Goal: Task Accomplishment & Management: Manage account settings

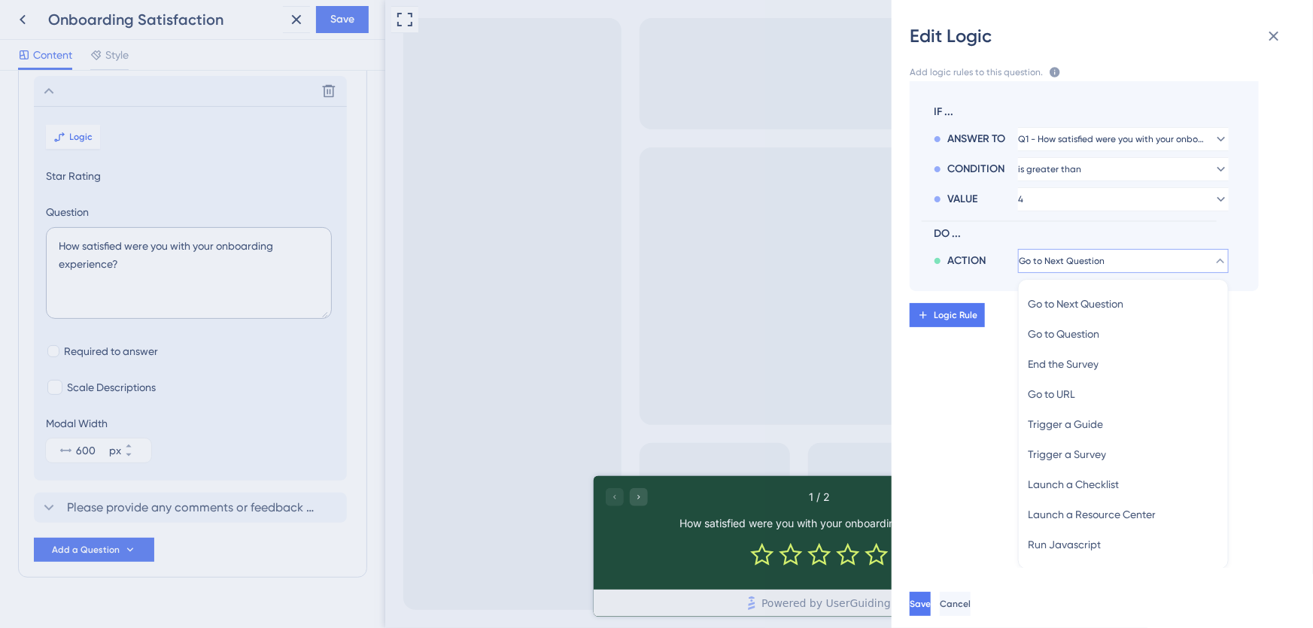
drag, startPoint x: 941, startPoint y: 404, endPoint x: 1262, endPoint y: 14, distance: 505.7
click at [941, 404] on div "CONDITION ACTION Q1 Answer is less than 3 Go to Q2 Delete IF ... ANSWER TO Q1 -…" at bounding box center [1108, 324] width 445 height 487
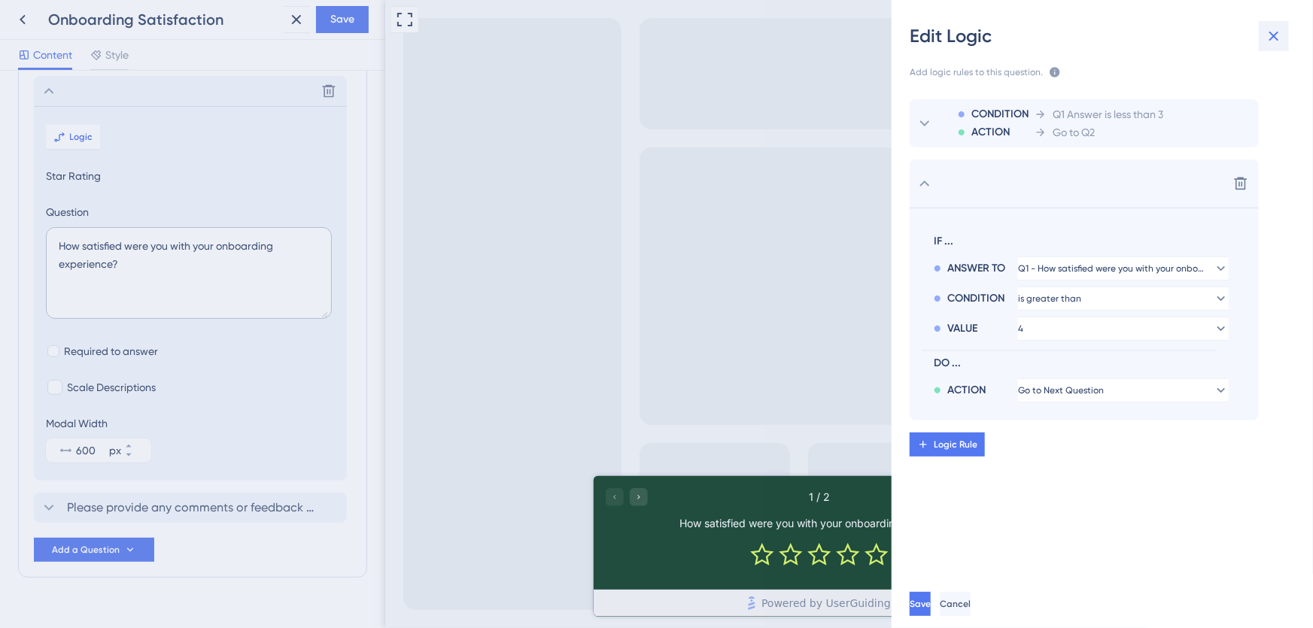
click at [1275, 34] on icon at bounding box center [1274, 37] width 10 height 10
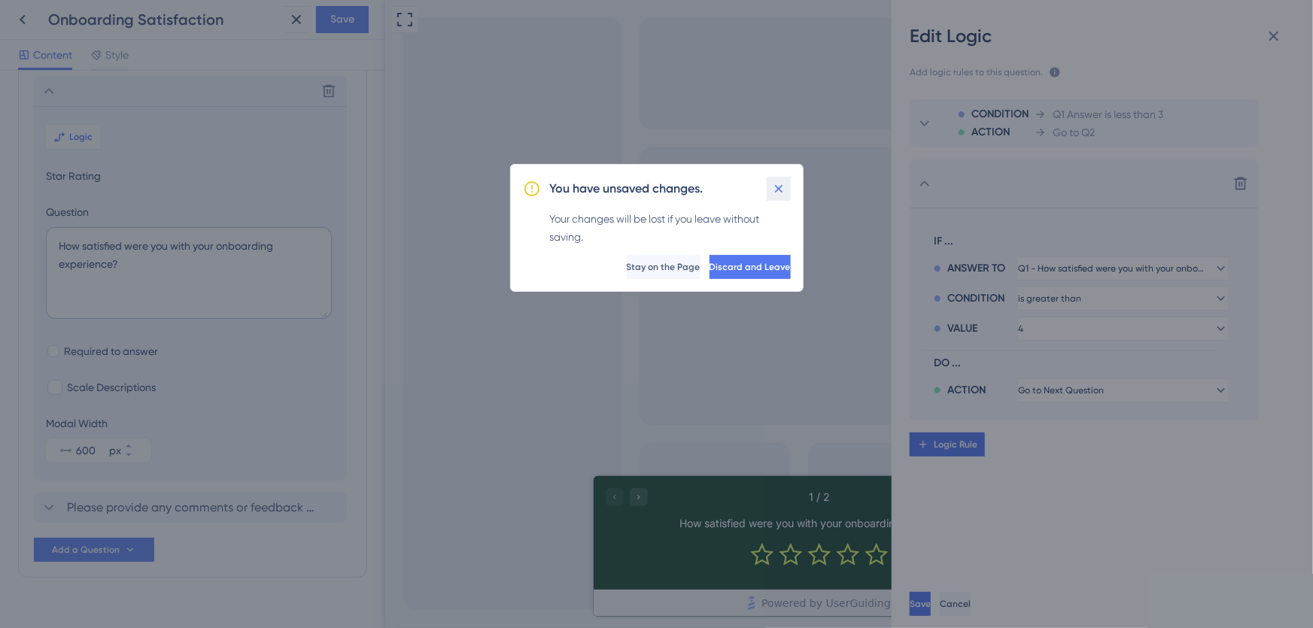
click at [777, 190] on icon at bounding box center [778, 188] width 15 height 15
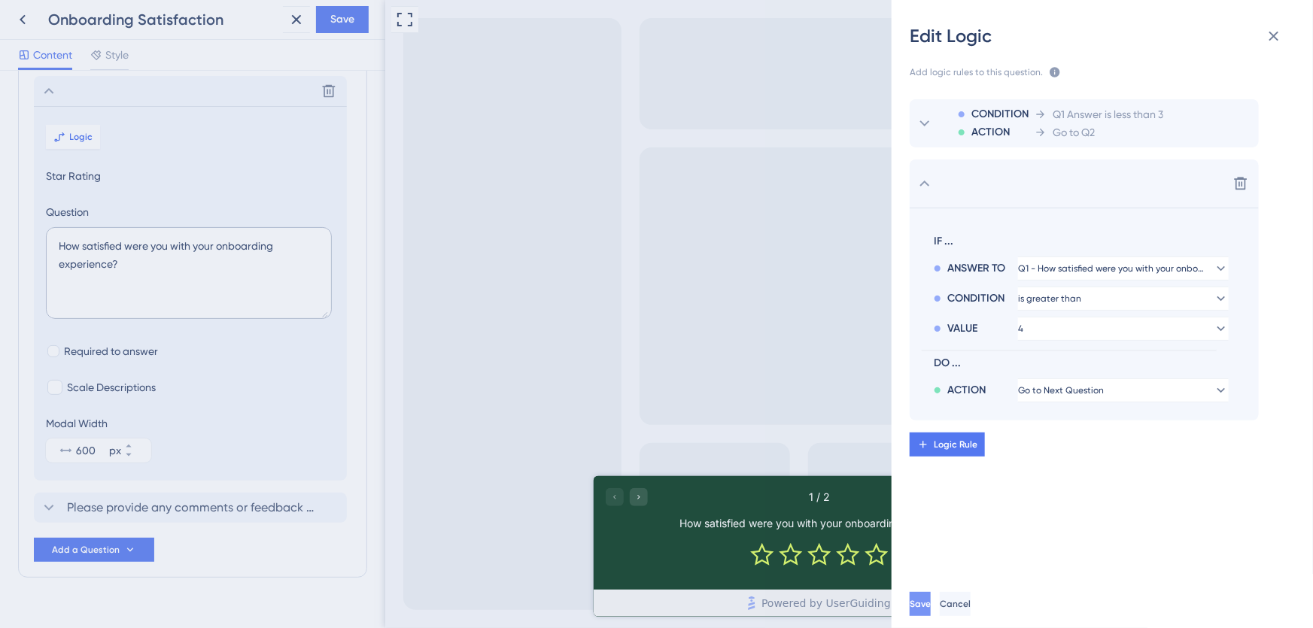
click at [931, 603] on span "Save" at bounding box center [920, 604] width 21 height 12
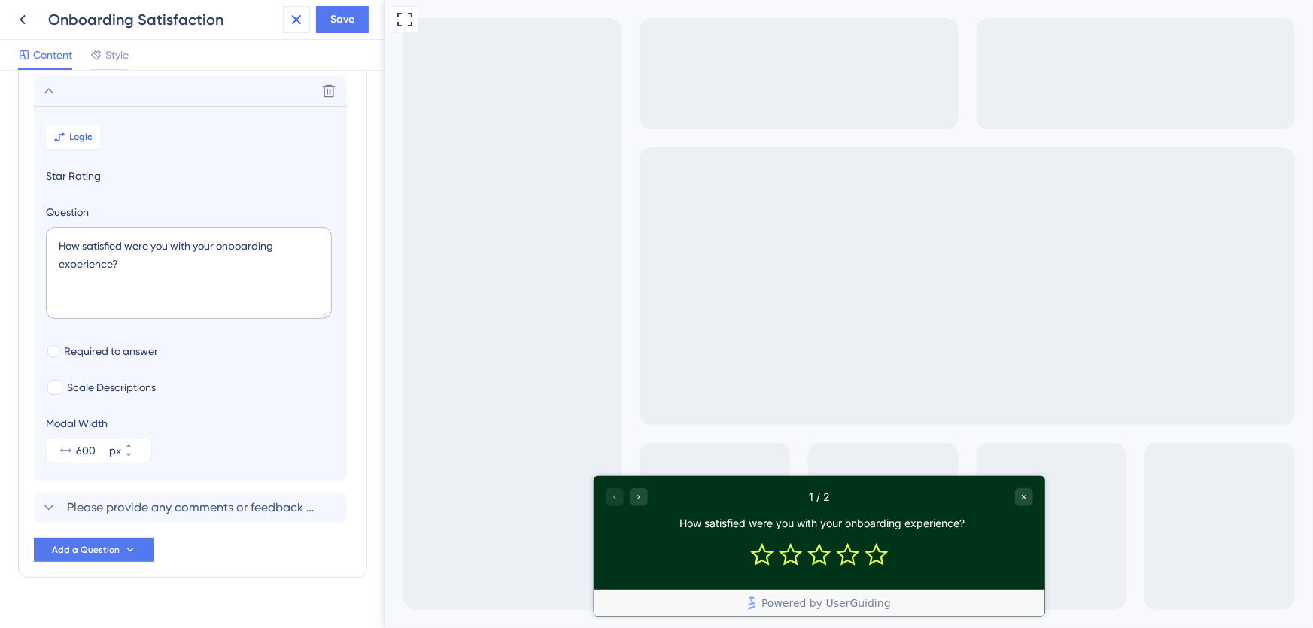
click at [293, 24] on icon at bounding box center [296, 20] width 18 height 18
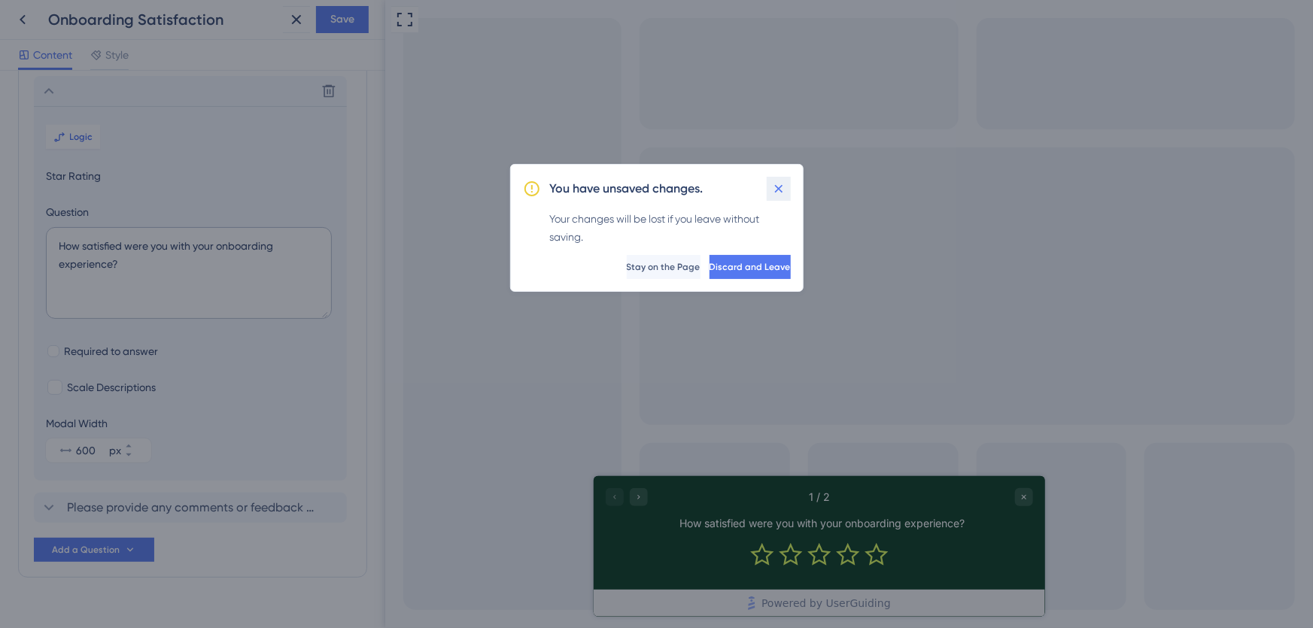
drag, startPoint x: 782, startPoint y: 193, endPoint x: 40, endPoint y: 57, distance: 754.3
click at [782, 193] on icon at bounding box center [778, 188] width 15 height 15
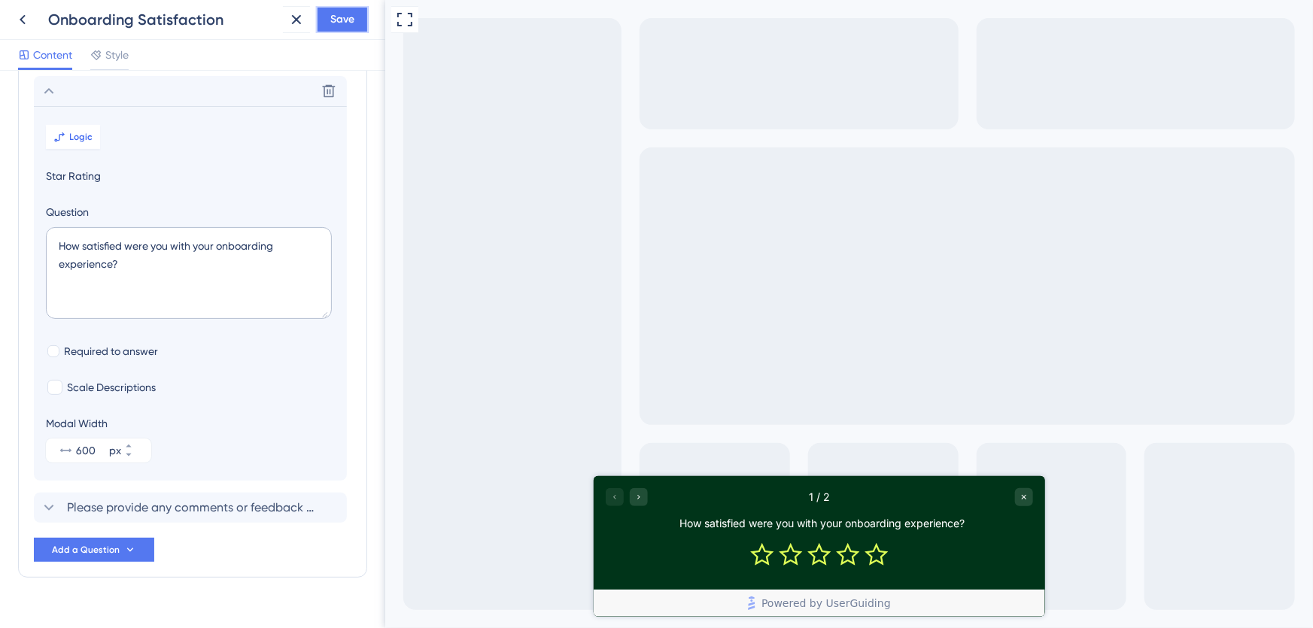
click at [353, 17] on span "Save" at bounding box center [342, 20] width 24 height 18
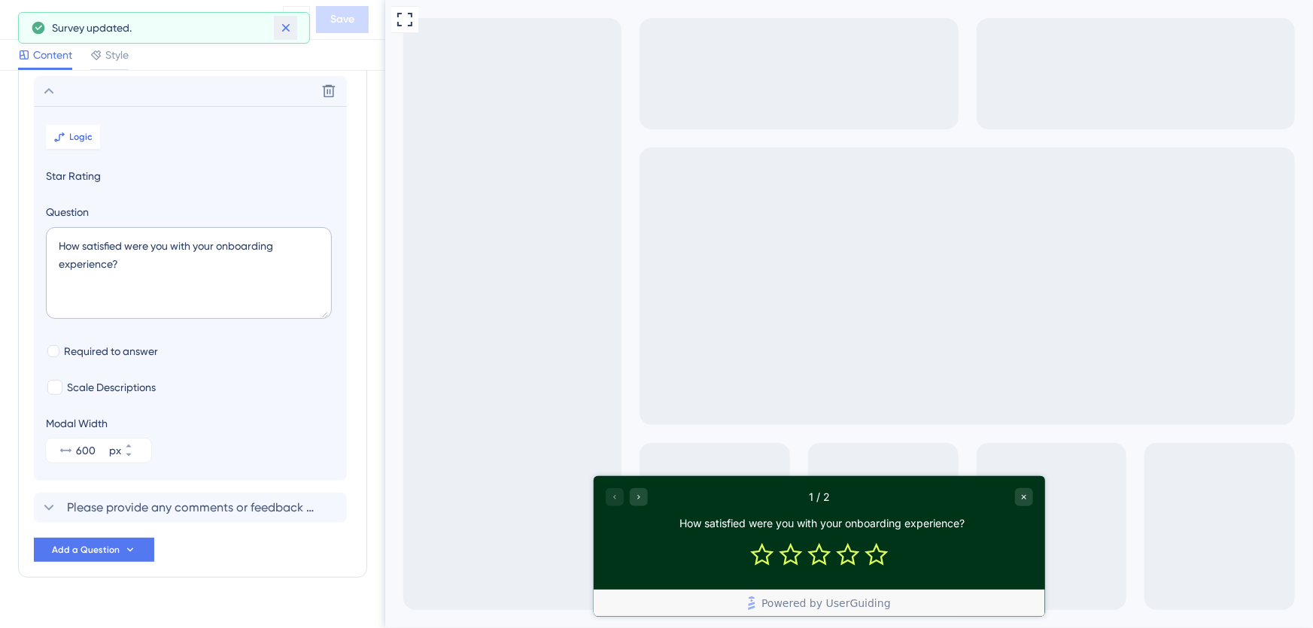
click at [284, 25] on icon at bounding box center [285, 27] width 15 height 15
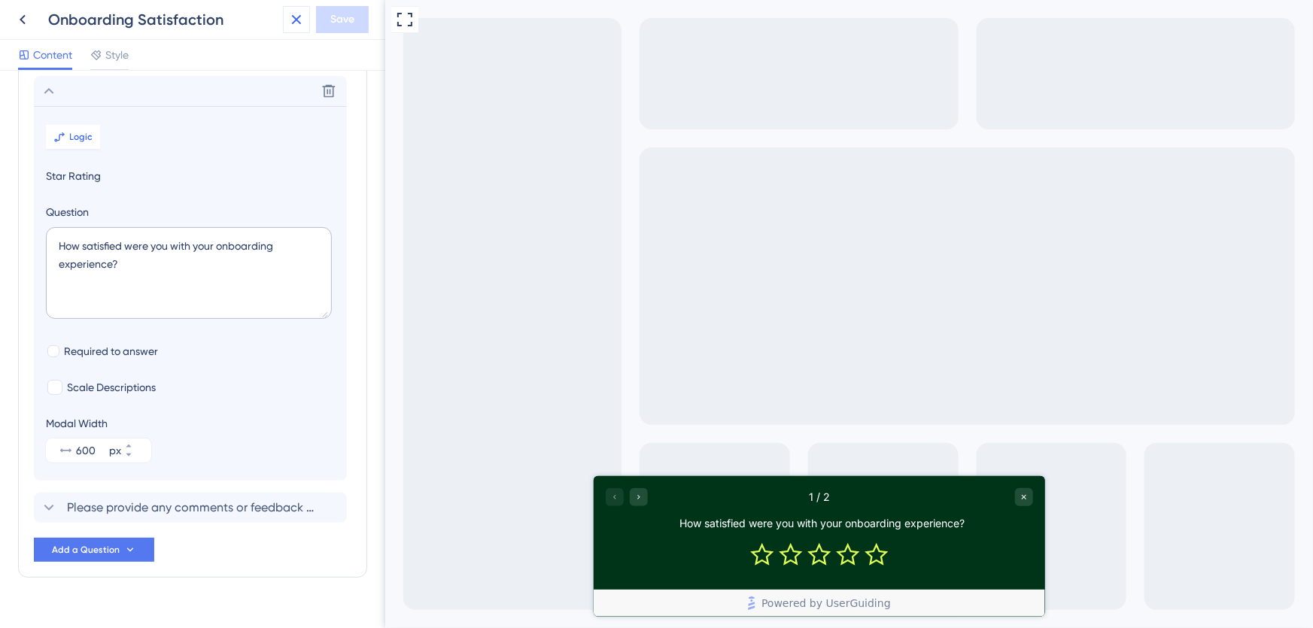
click at [289, 22] on icon at bounding box center [296, 20] width 18 height 18
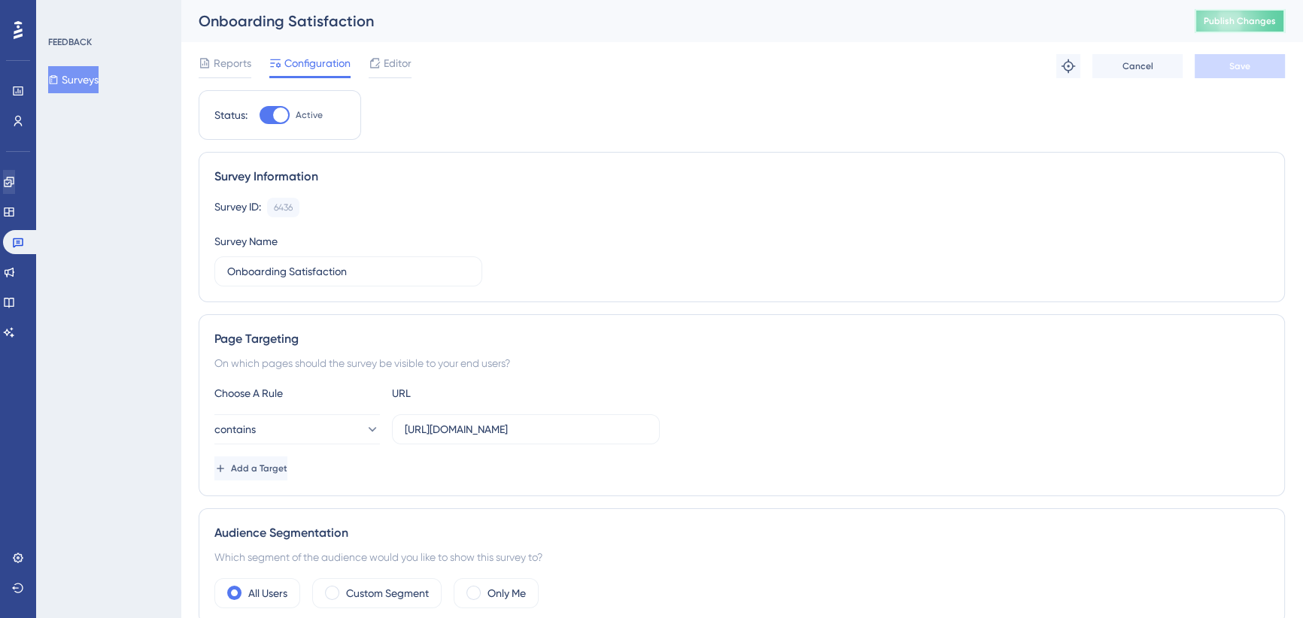
click at [1233, 15] on span "Publish Changes" at bounding box center [1240, 21] width 72 height 12
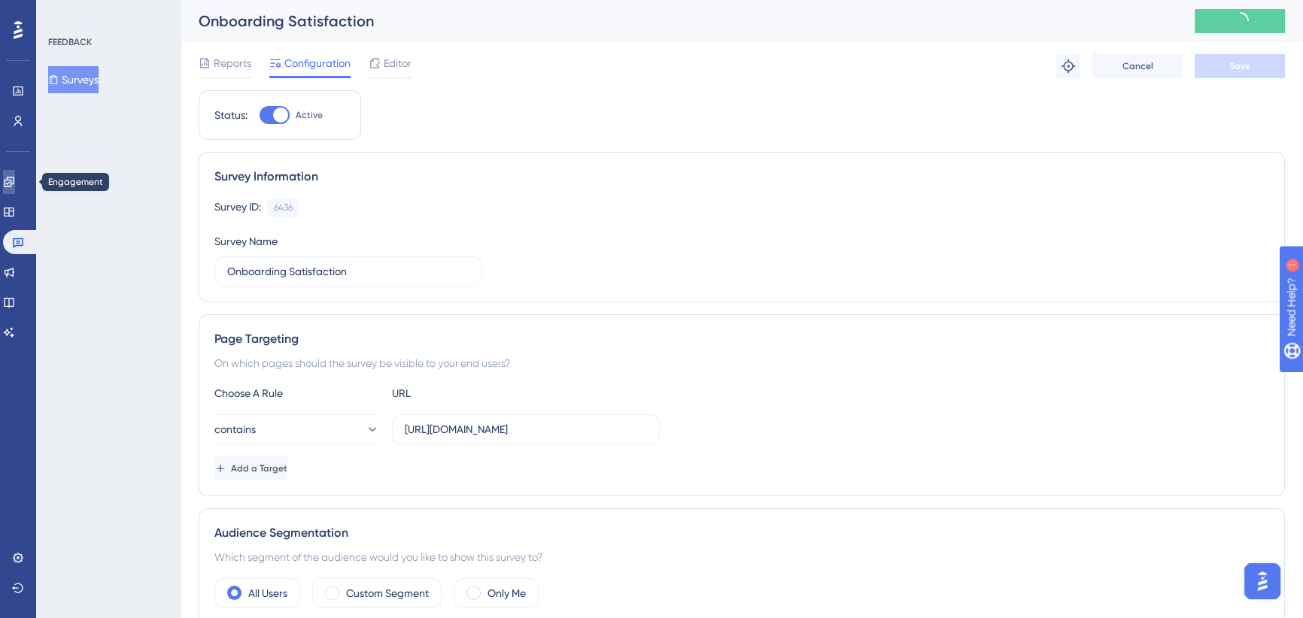
click at [12, 182] on icon at bounding box center [9, 182] width 12 height 12
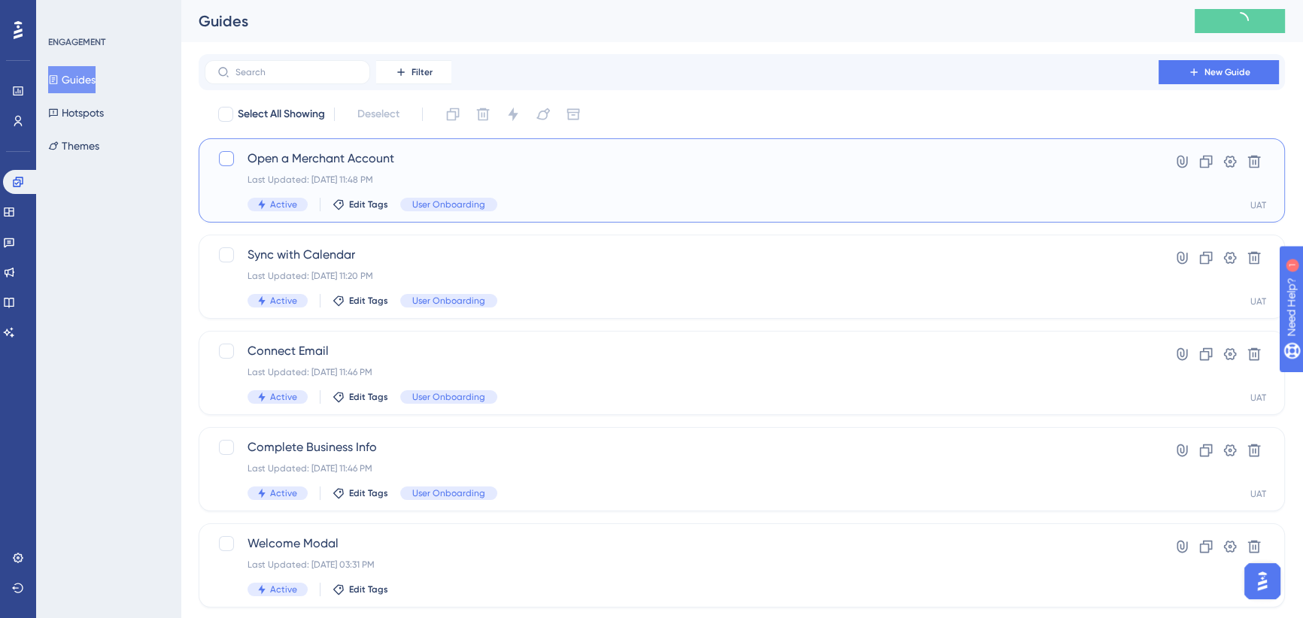
click at [223, 161] on div at bounding box center [226, 158] width 15 height 15
checkbox input "true"
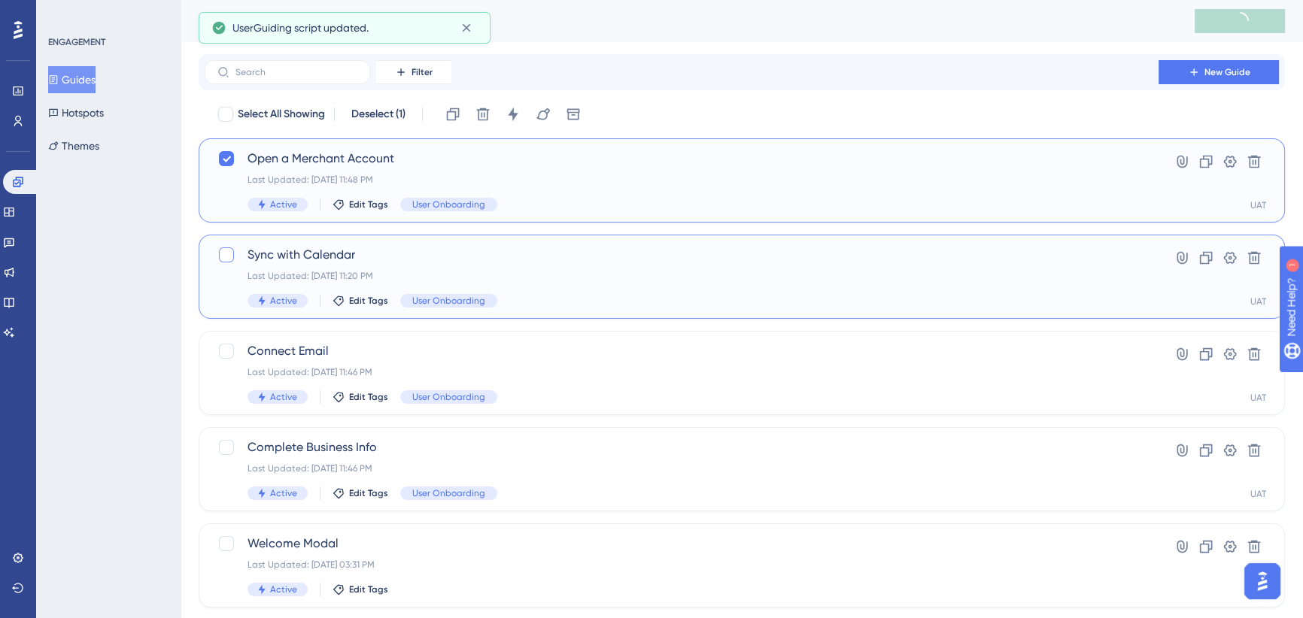
click at [226, 251] on div at bounding box center [226, 255] width 15 height 15
checkbox input "true"
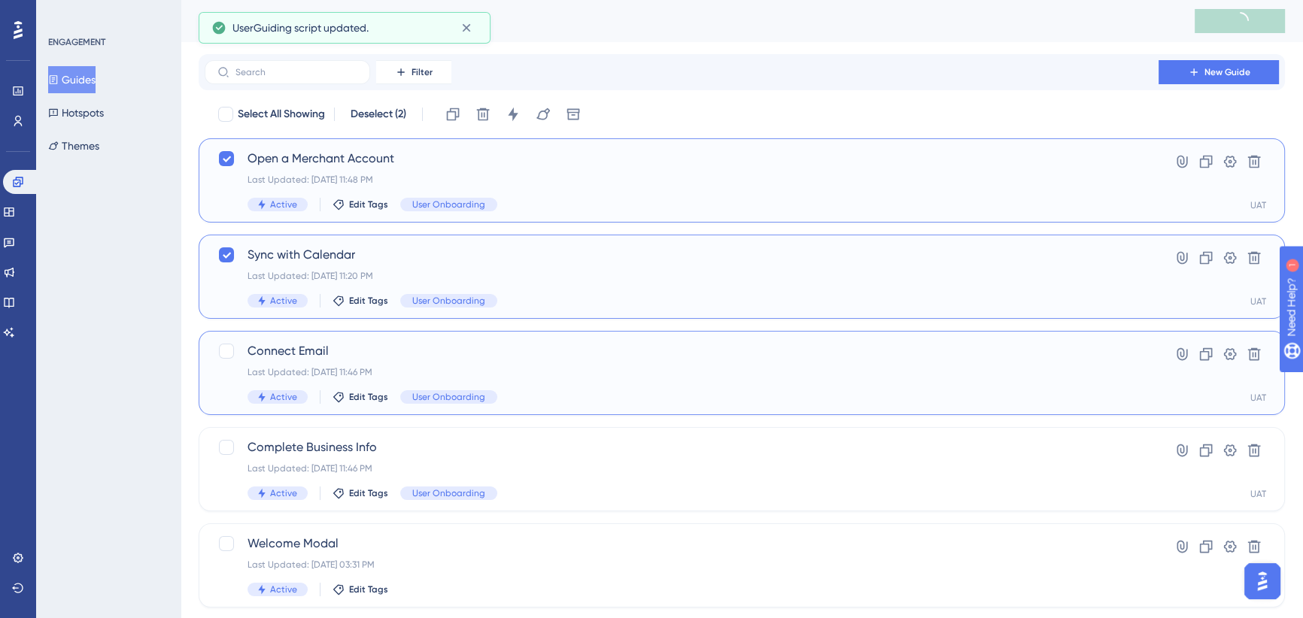
drag, startPoint x: 233, startPoint y: 352, endPoint x: 233, endPoint y: 364, distance: 12.0
click at [232, 352] on div at bounding box center [226, 351] width 15 height 15
checkbox input "true"
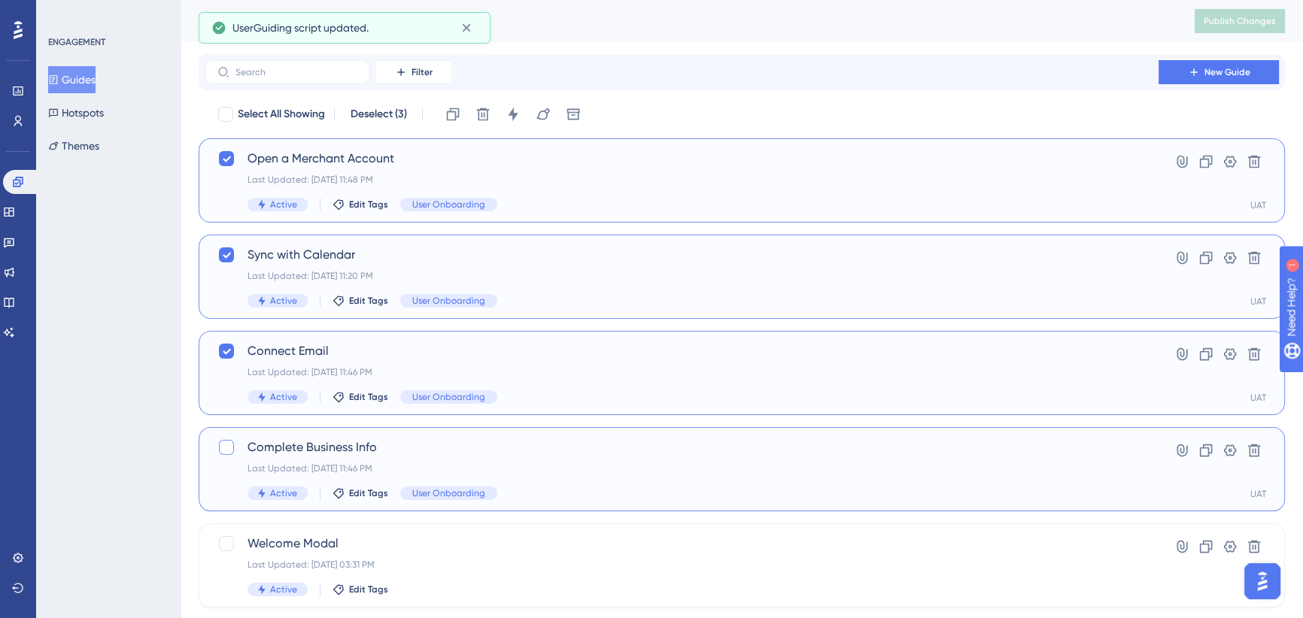
click at [226, 448] on div at bounding box center [226, 447] width 15 height 15
checkbox input "true"
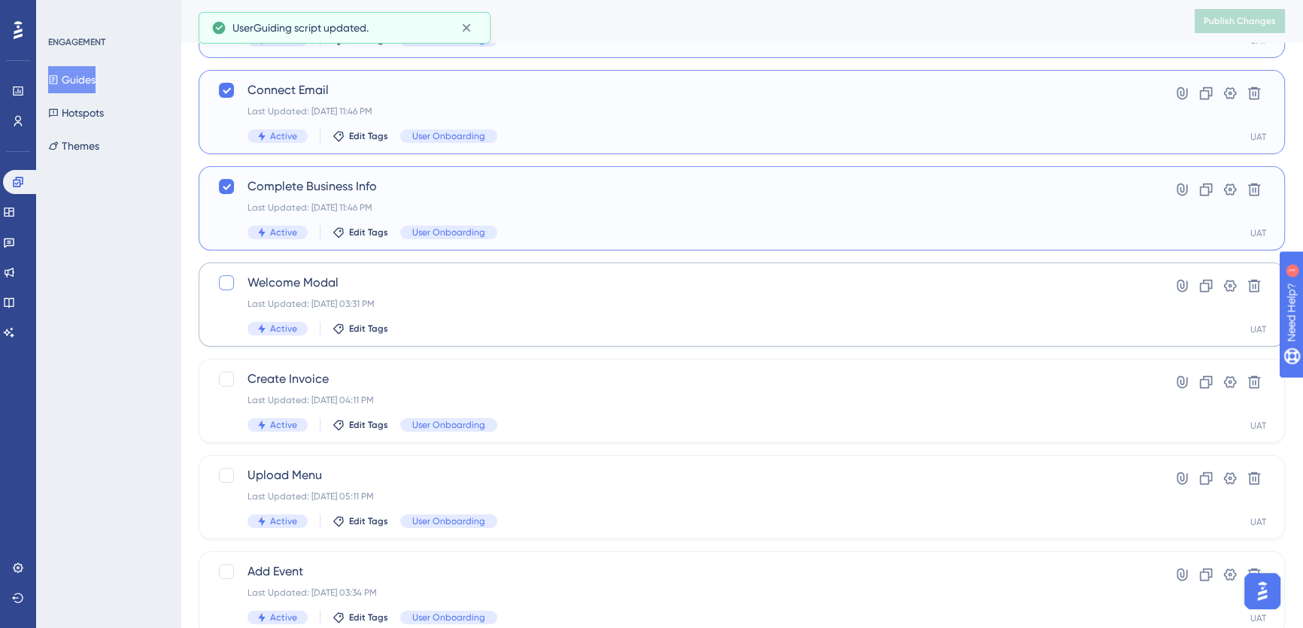
scroll to position [273, 0]
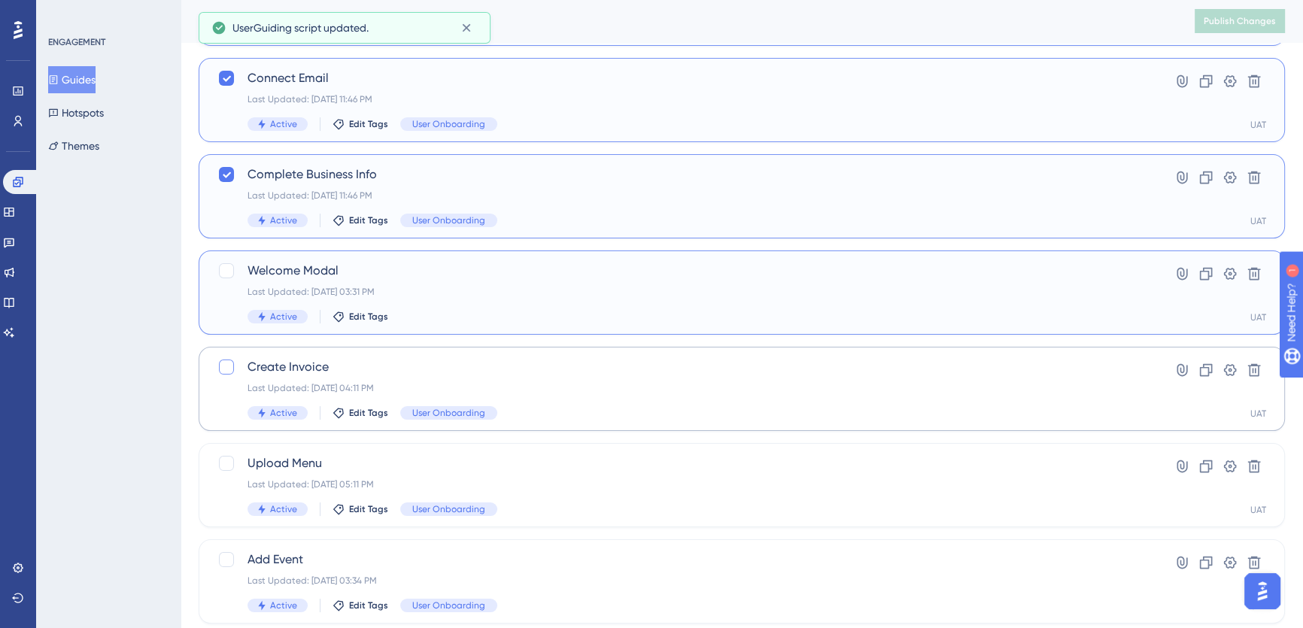
click at [222, 266] on div at bounding box center [226, 270] width 15 height 15
checkbox input "true"
click at [224, 364] on div at bounding box center [226, 367] width 15 height 15
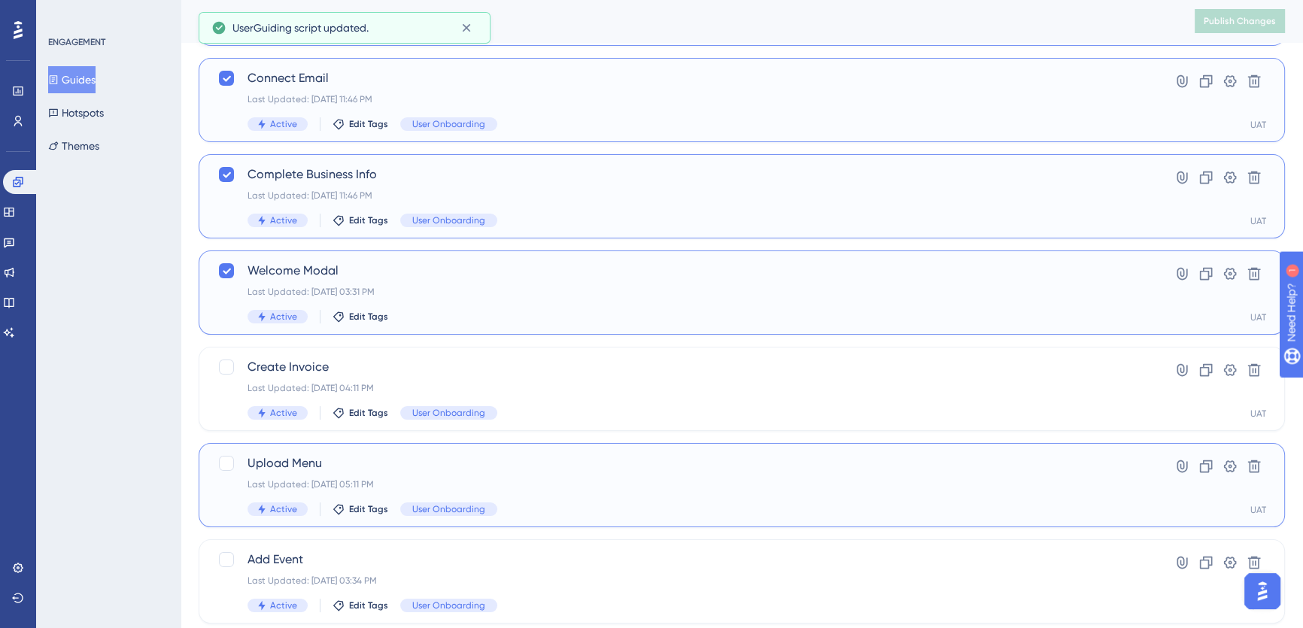
click at [223, 462] on div at bounding box center [226, 463] width 15 height 15
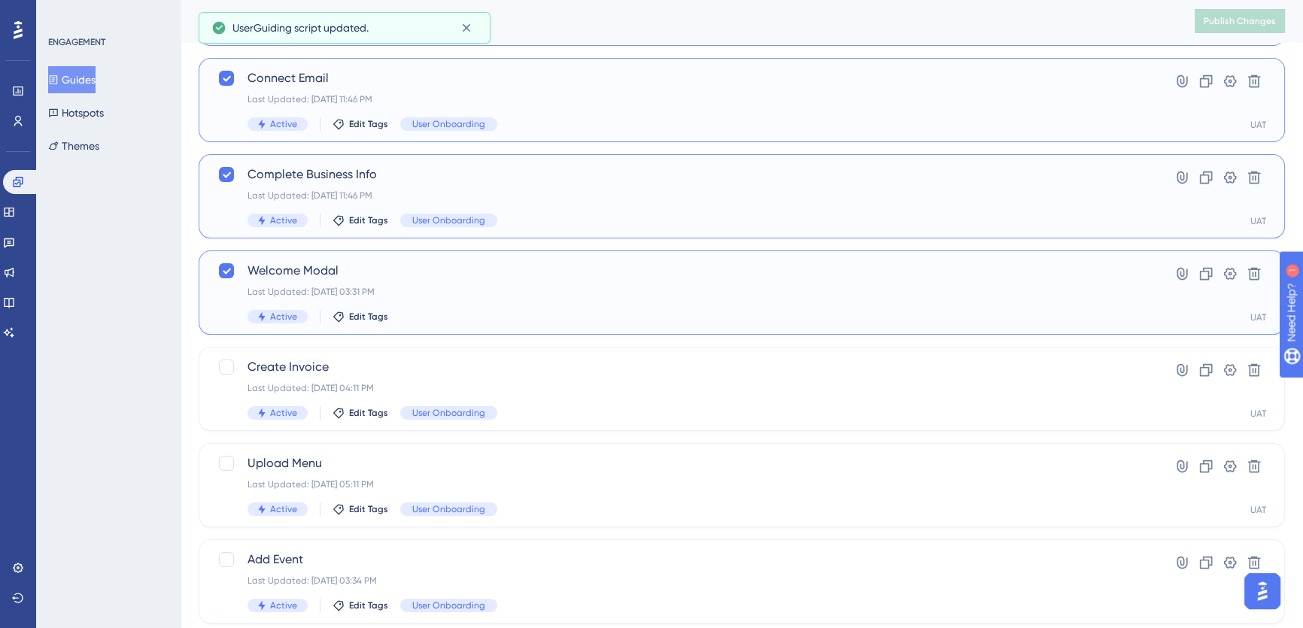
click at [228, 98] on div "Connect Email Last Updated: [DATE] 11:46 PM Active Edit Tags User Onboarding" at bounding box center [666, 100] width 898 height 62
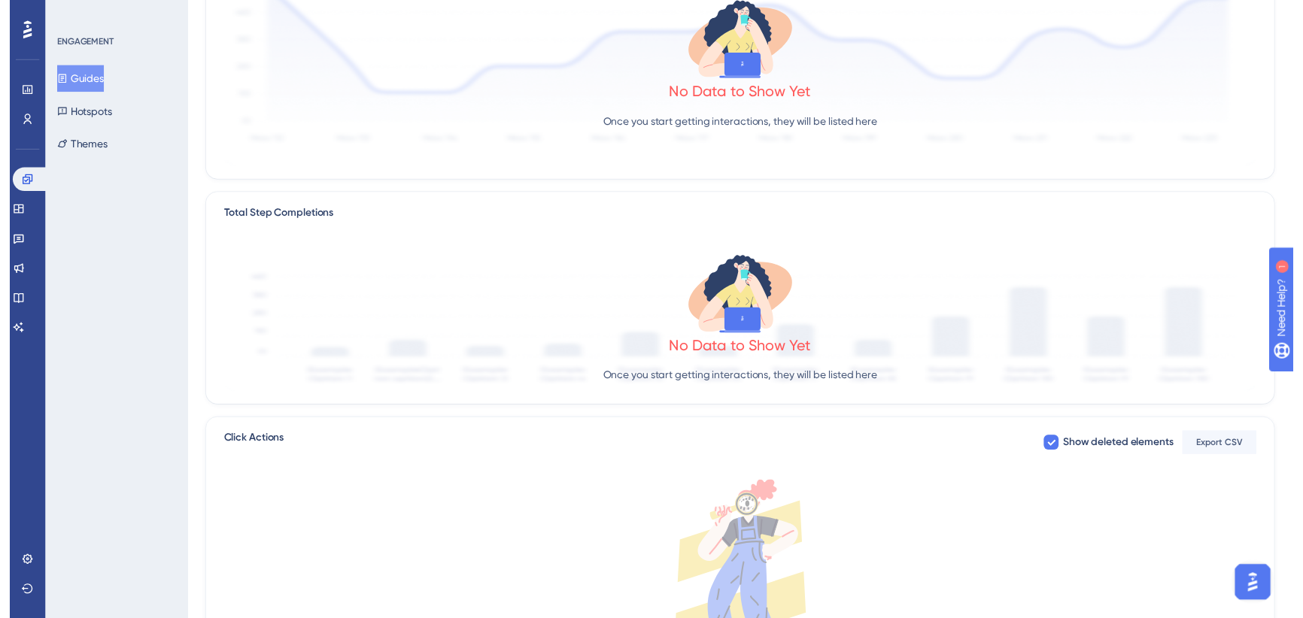
scroll to position [128, 0]
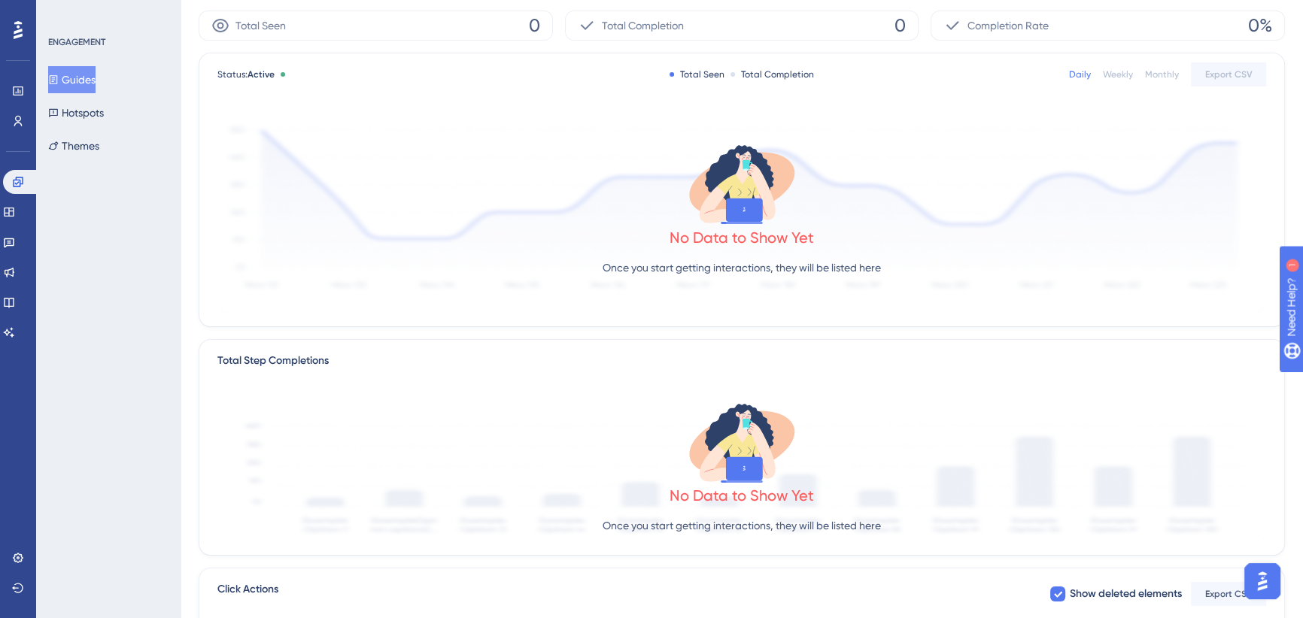
click at [95, 79] on button "Guides" at bounding box center [71, 79] width 47 height 27
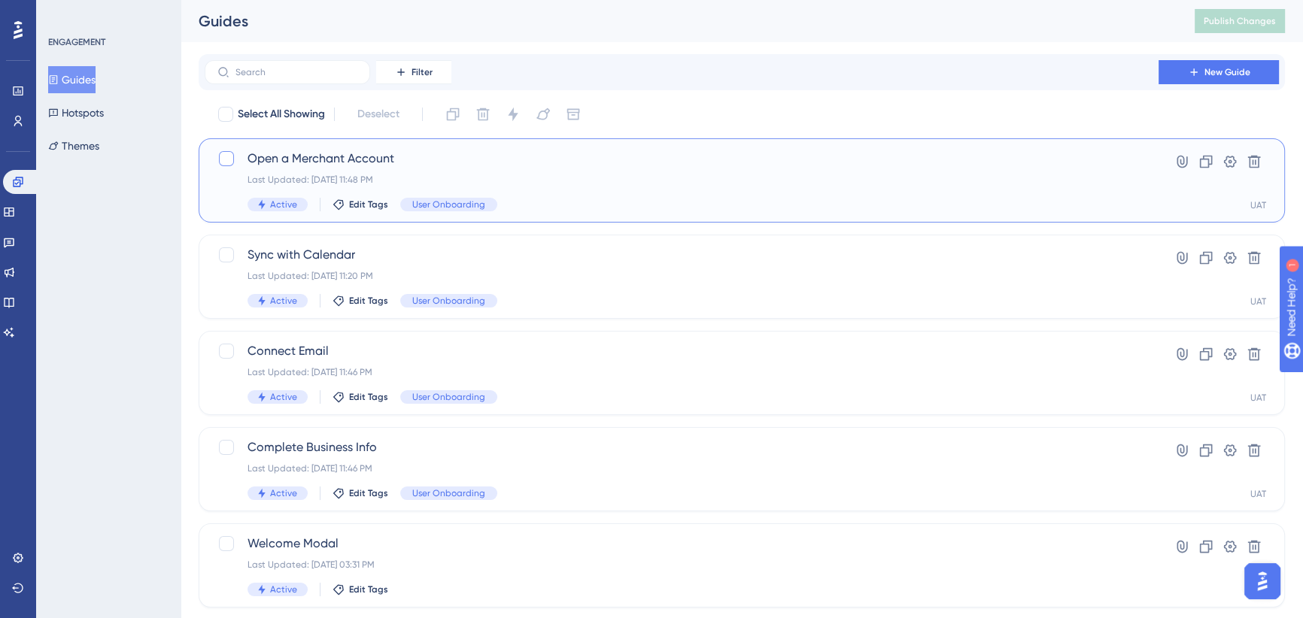
click at [224, 162] on div at bounding box center [226, 158] width 15 height 15
checkbox input "true"
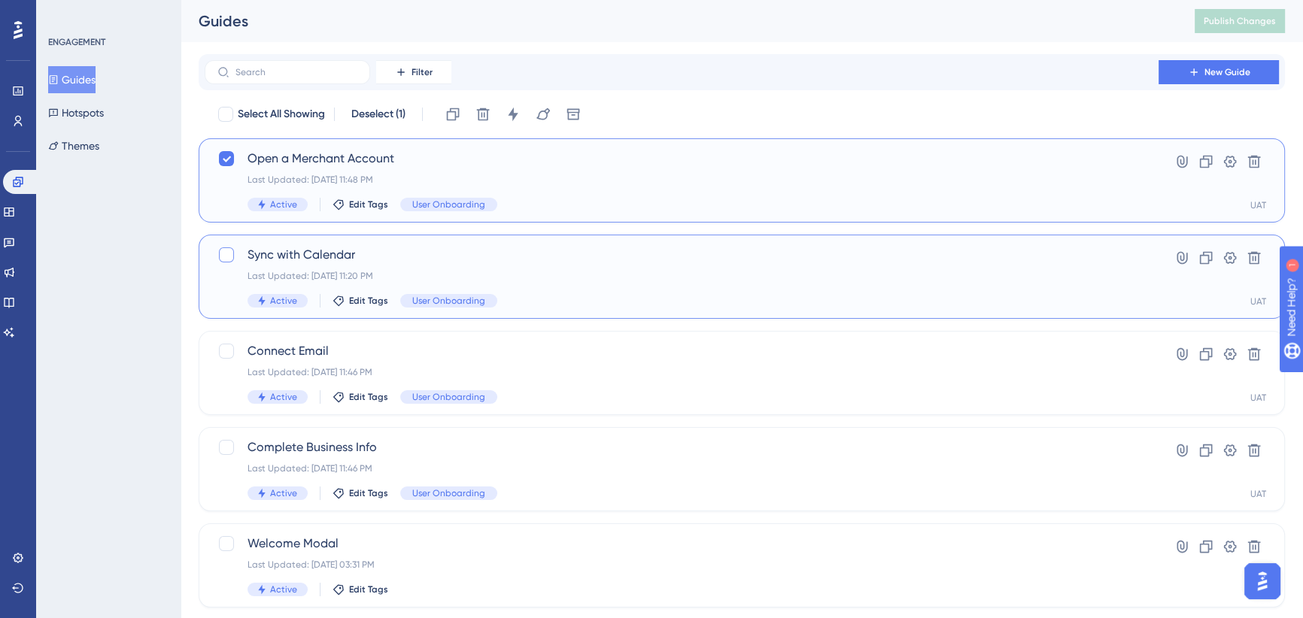
click at [226, 256] on div at bounding box center [226, 255] width 15 height 15
checkbox input "true"
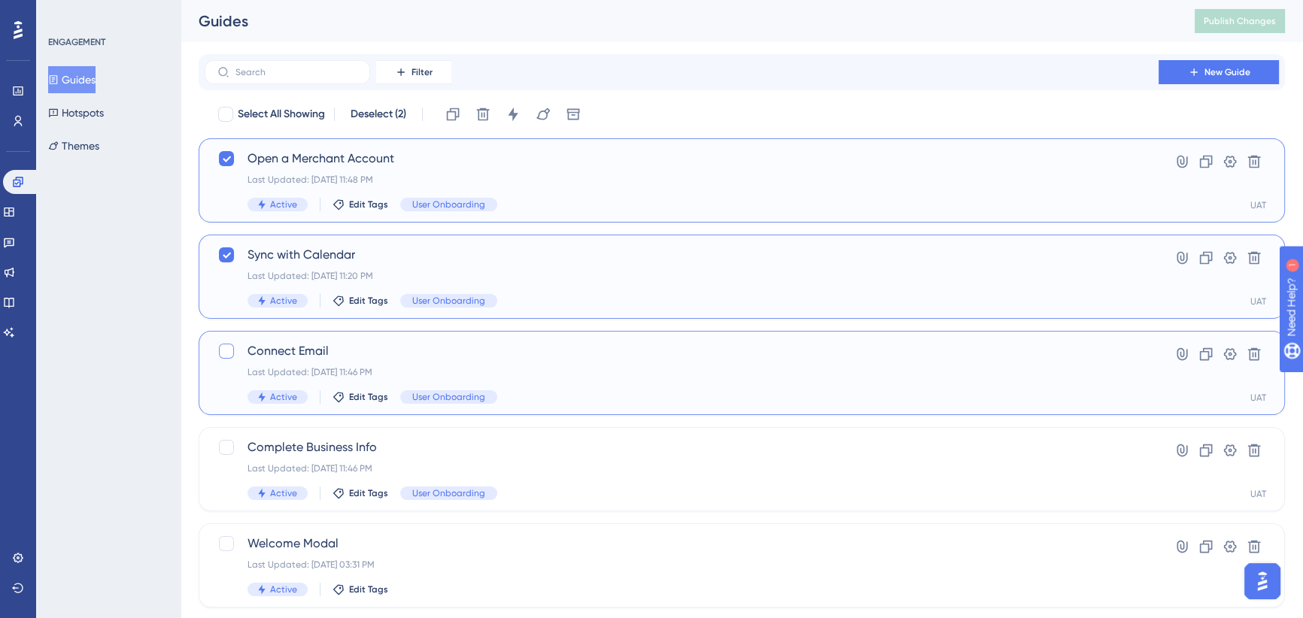
click at [230, 352] on div at bounding box center [226, 351] width 15 height 15
checkbox input "true"
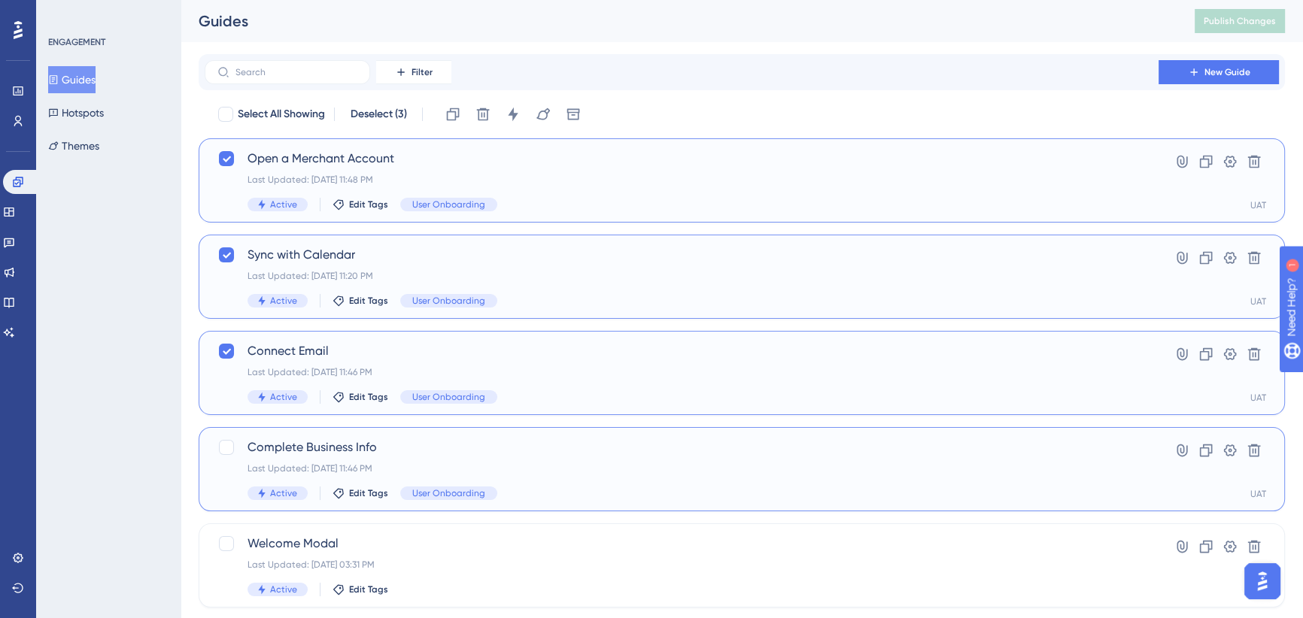
drag, startPoint x: 223, startPoint y: 448, endPoint x: 221, endPoint y: 460, distance: 12.1
click at [223, 448] on div at bounding box center [226, 447] width 15 height 15
checkbox input "true"
click at [228, 545] on div at bounding box center [226, 543] width 15 height 15
checkbox input "true"
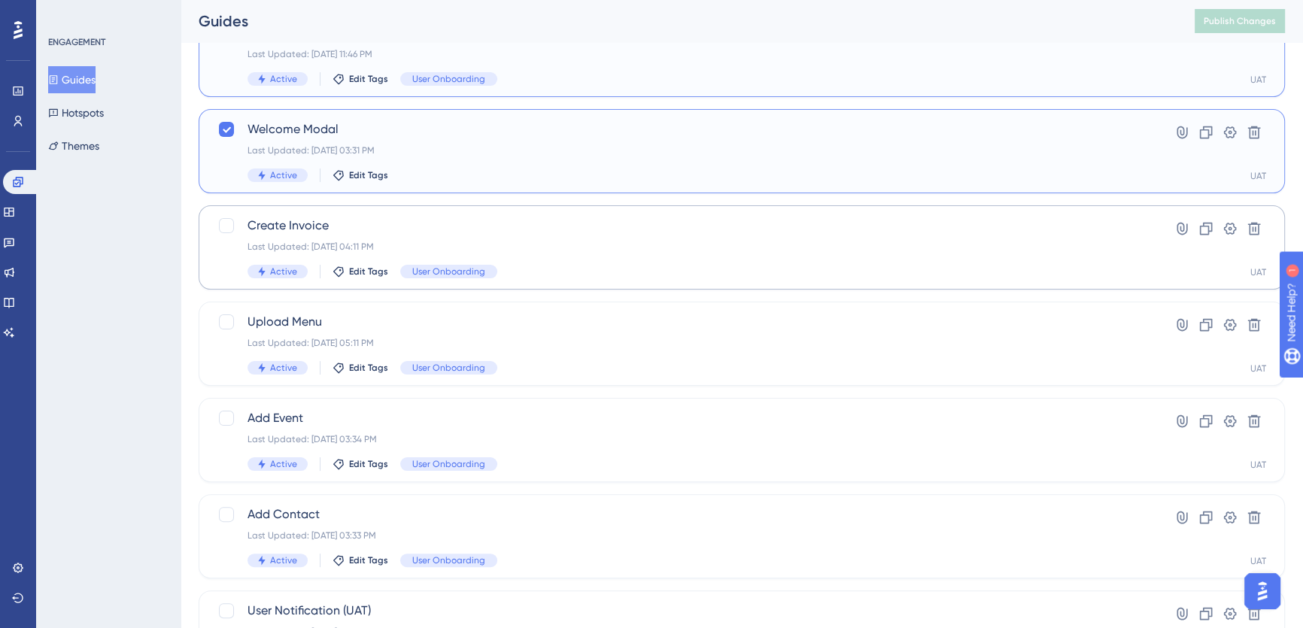
scroll to position [479, 0]
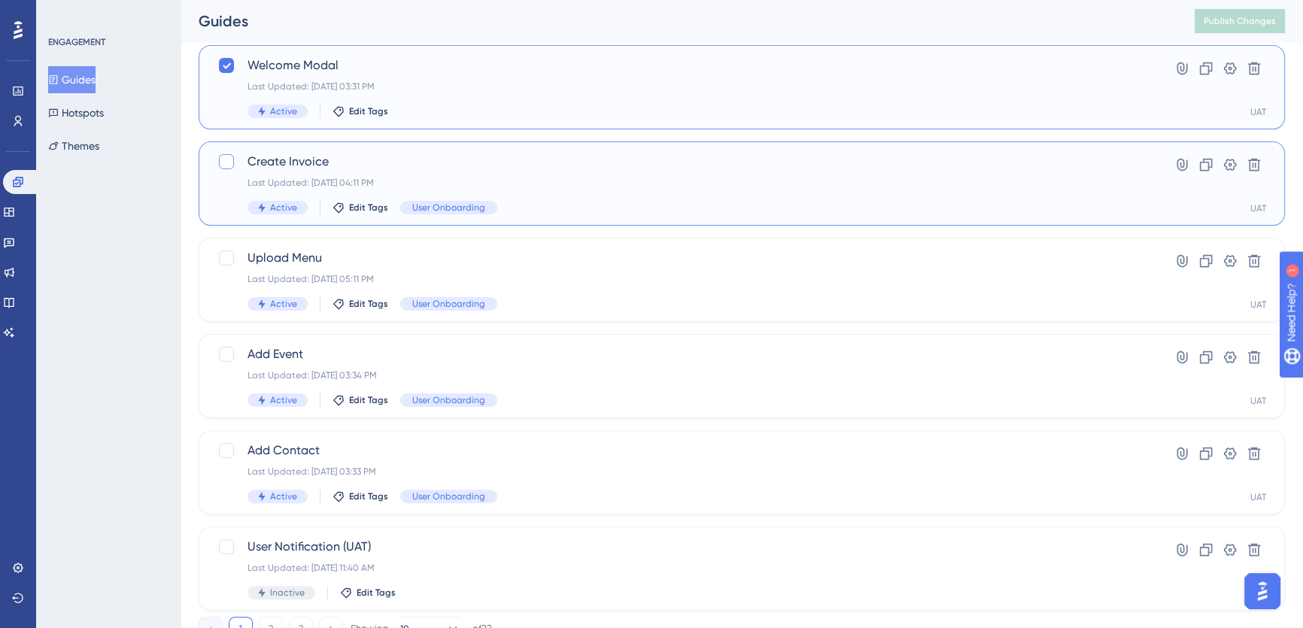
click at [222, 162] on div at bounding box center [226, 161] width 15 height 15
checkbox input "true"
click at [224, 254] on div at bounding box center [226, 258] width 15 height 15
checkbox input "true"
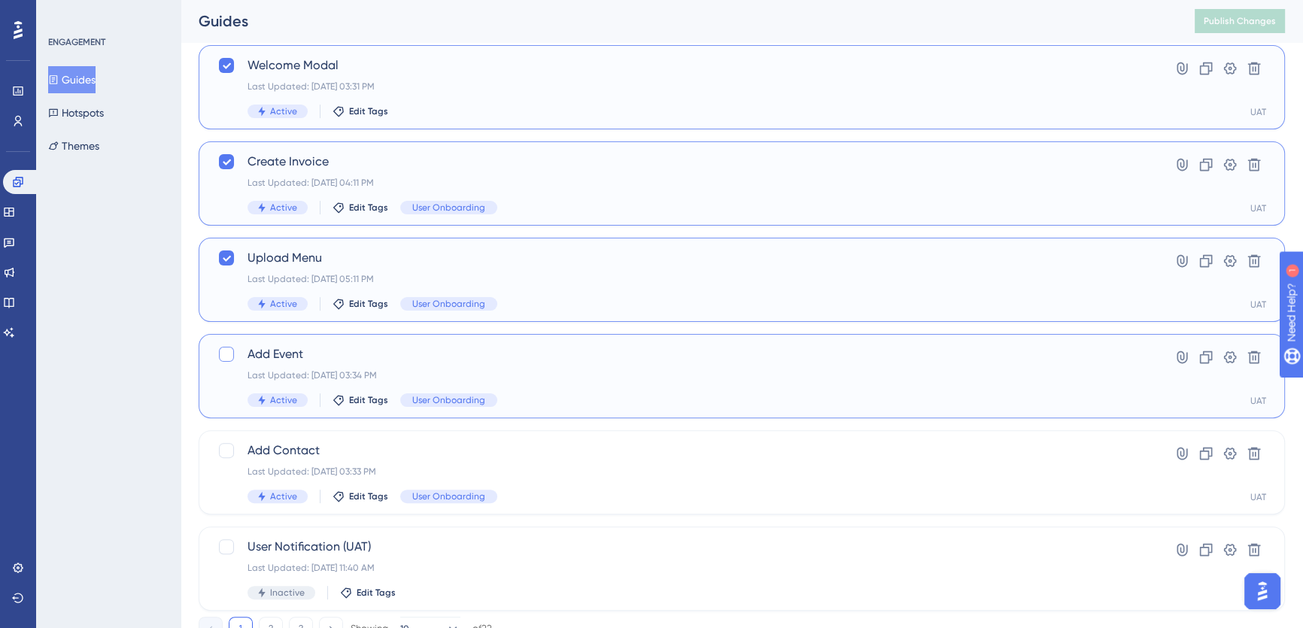
click at [225, 352] on div at bounding box center [226, 354] width 15 height 15
checkbox input "true"
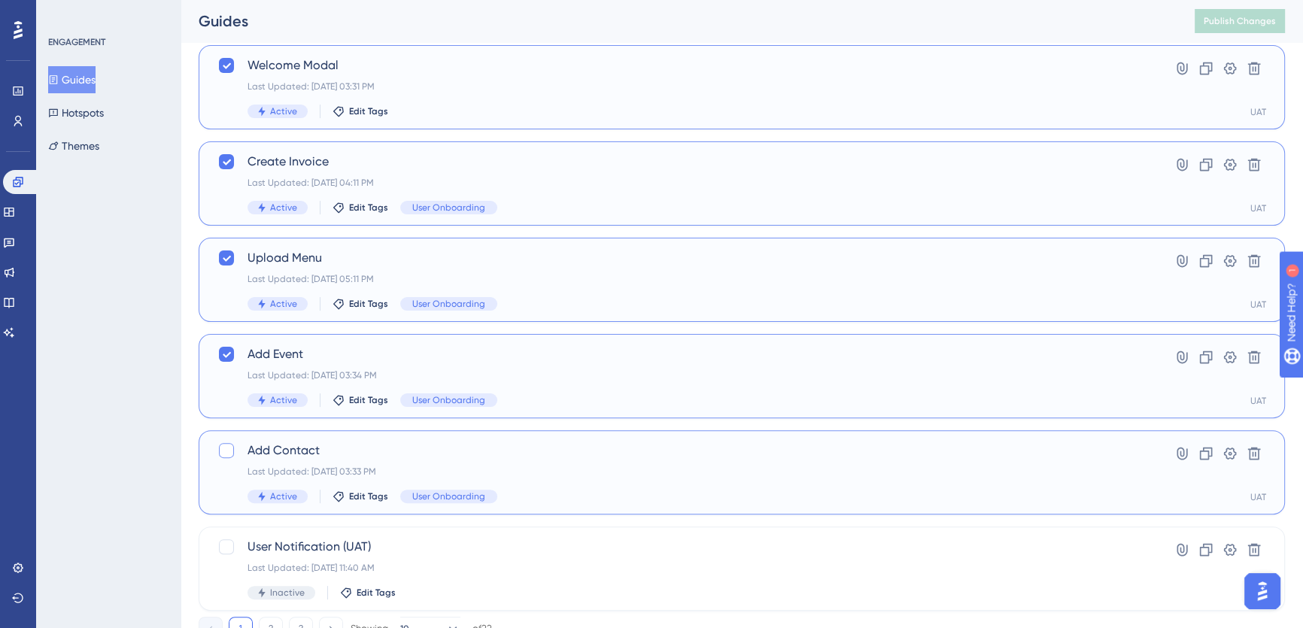
click at [228, 448] on div at bounding box center [226, 450] width 15 height 15
checkbox input "true"
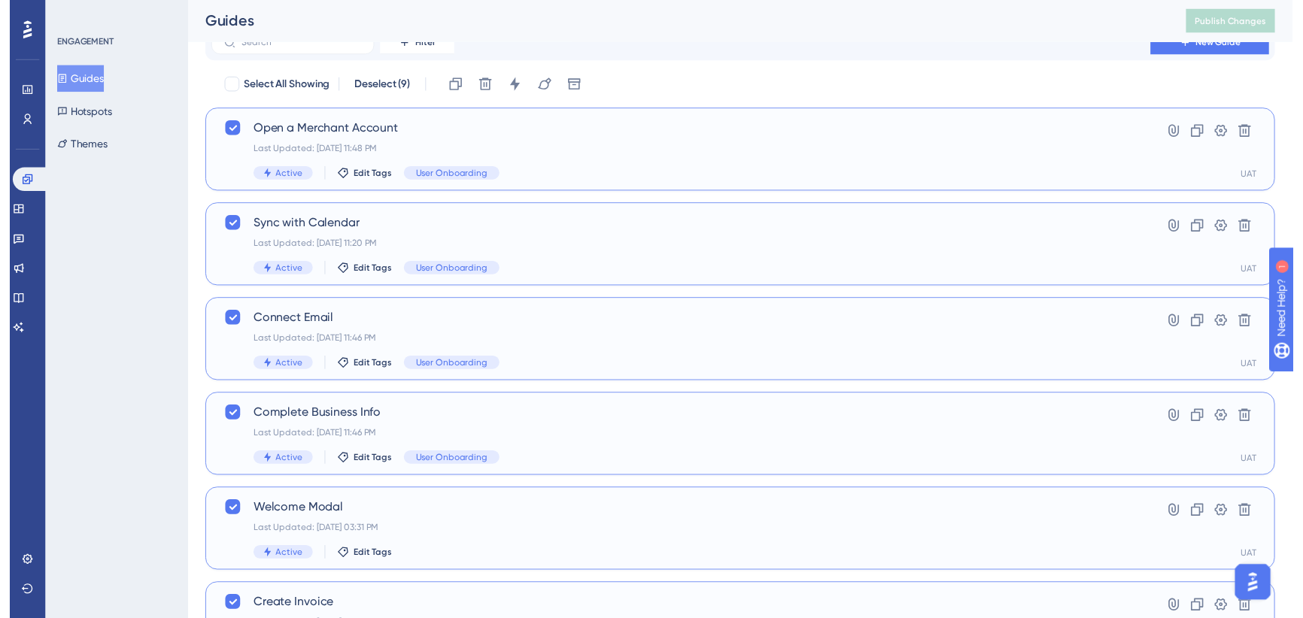
scroll to position [0, 0]
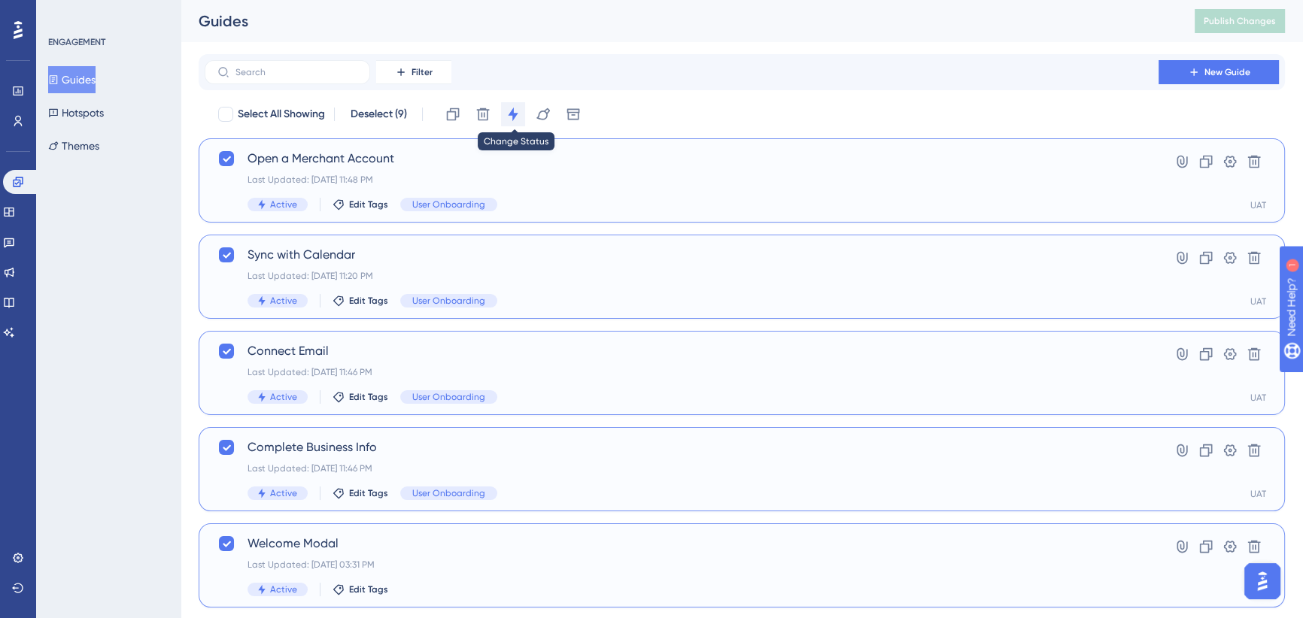
click at [515, 117] on icon at bounding box center [513, 115] width 10 height 14
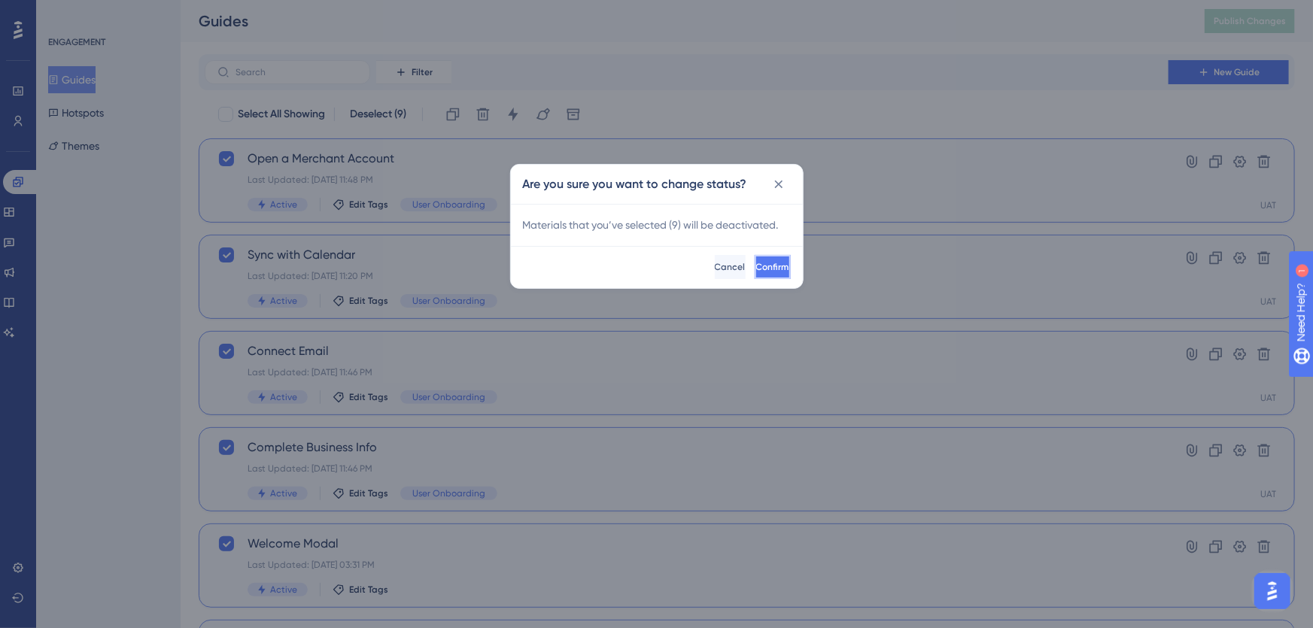
click at [760, 274] on button "Confirm" at bounding box center [773, 267] width 36 height 24
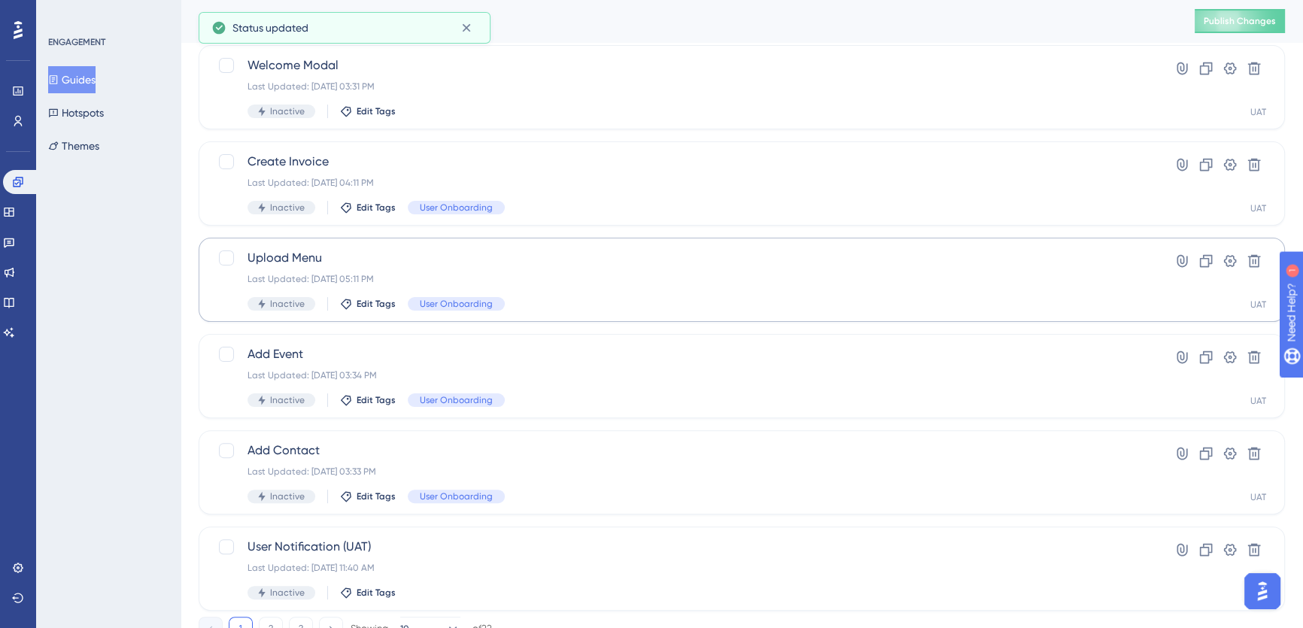
scroll to position [539, 0]
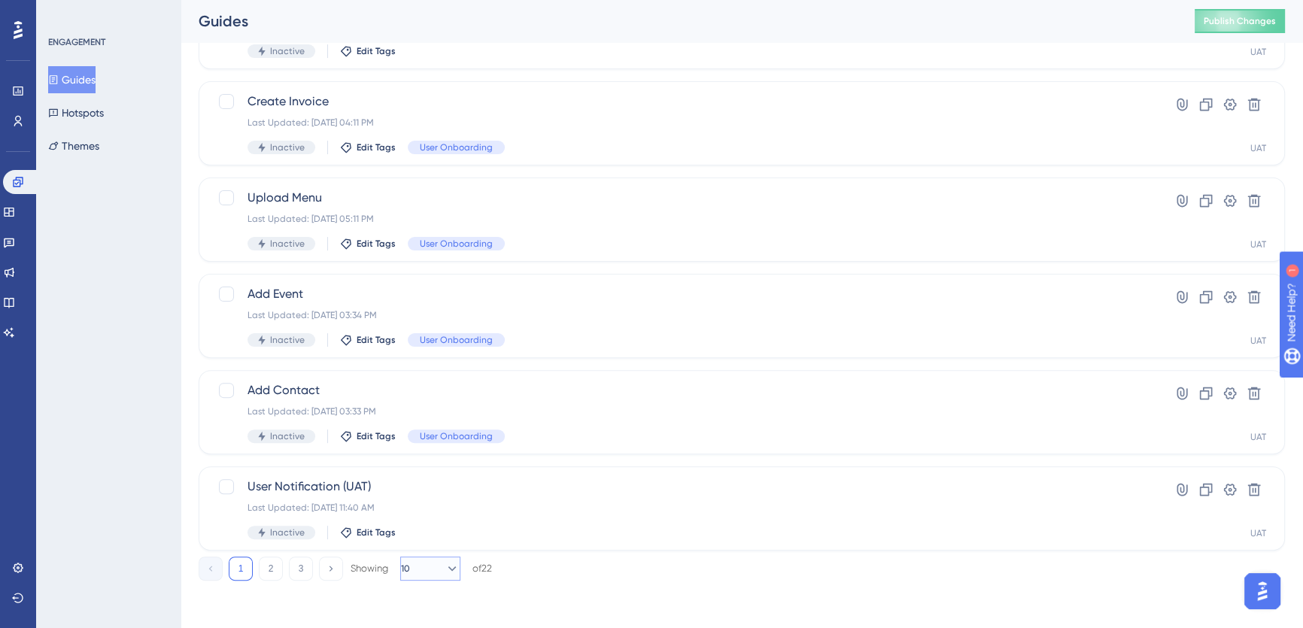
click at [451, 566] on button "10" at bounding box center [430, 569] width 60 height 24
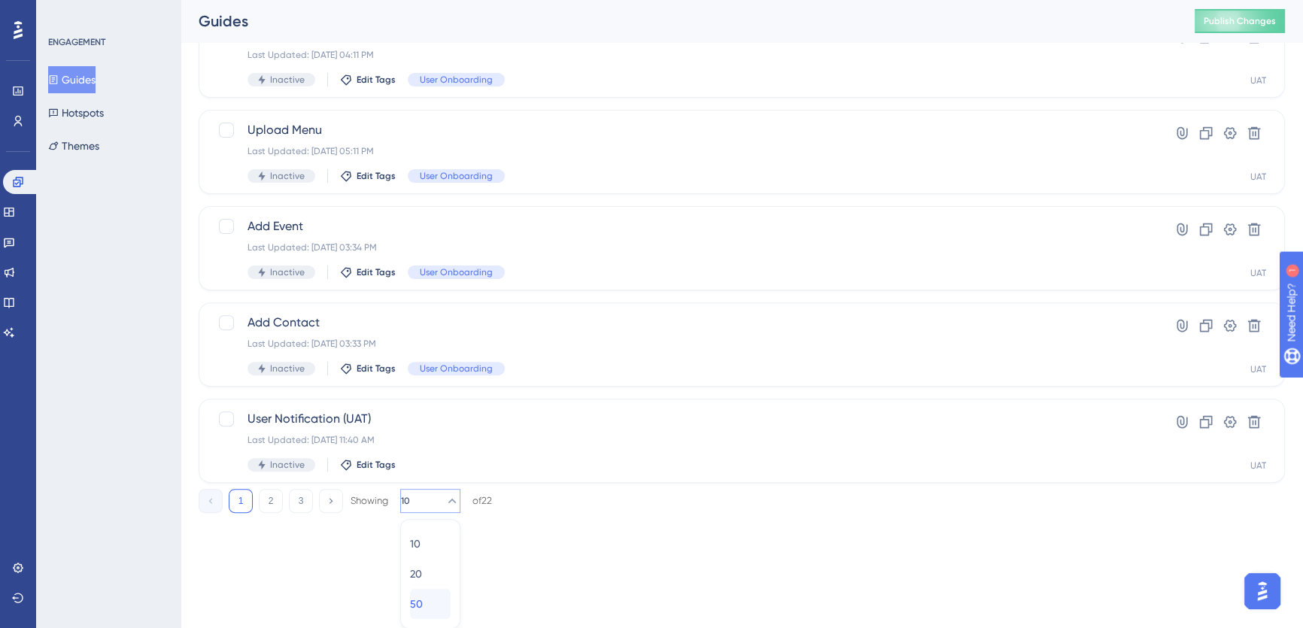
click at [423, 600] on span "50" at bounding box center [416, 604] width 13 height 18
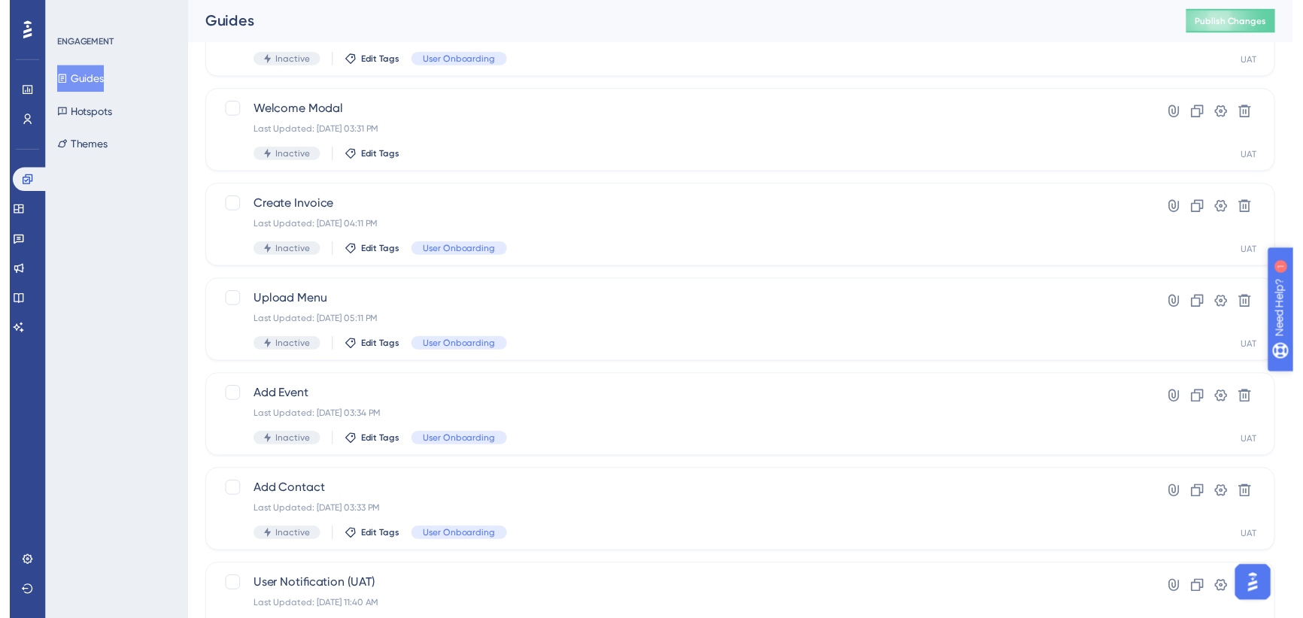
scroll to position [0, 0]
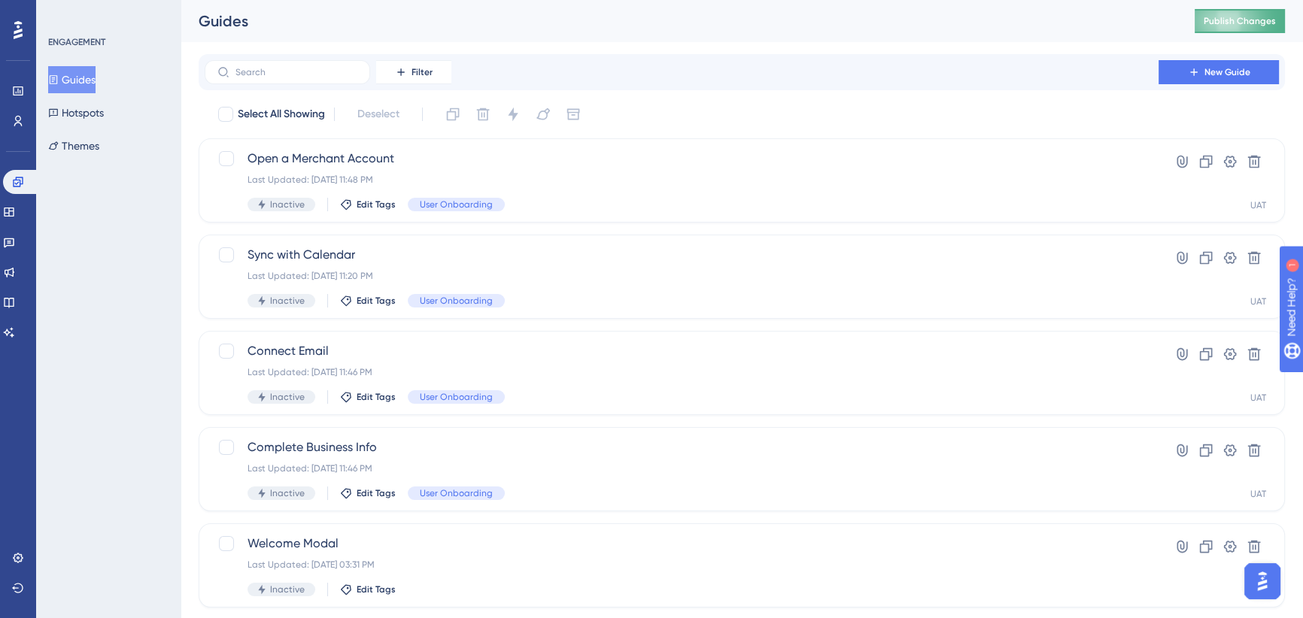
click at [1220, 17] on span "Publish Changes" at bounding box center [1240, 21] width 72 height 12
